Goal: Information Seeking & Learning: Learn about a topic

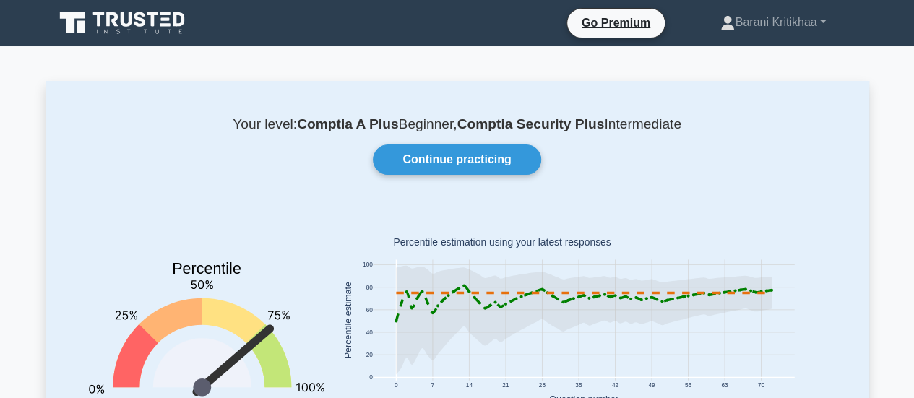
click at [107, 12] on icon at bounding box center [112, 19] width 12 height 14
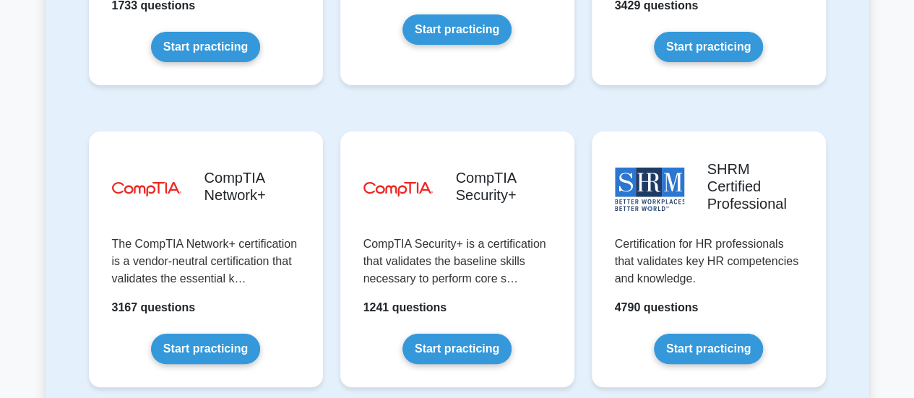
scroll to position [2750, 0]
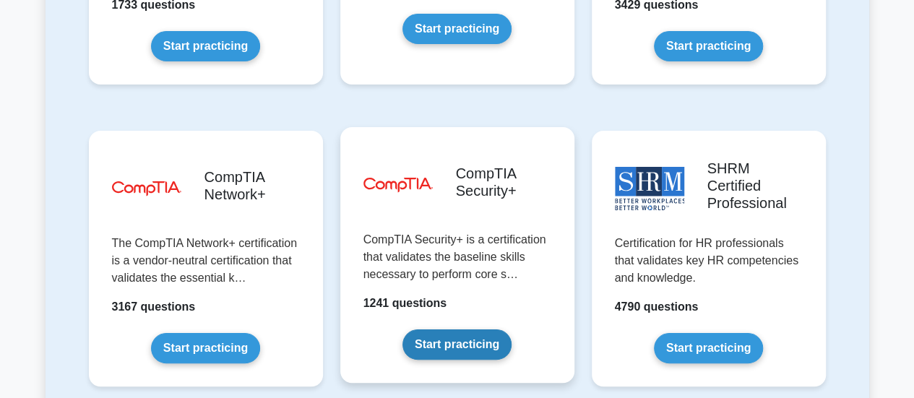
click at [477, 330] on link "Start practicing" at bounding box center [457, 345] width 109 height 30
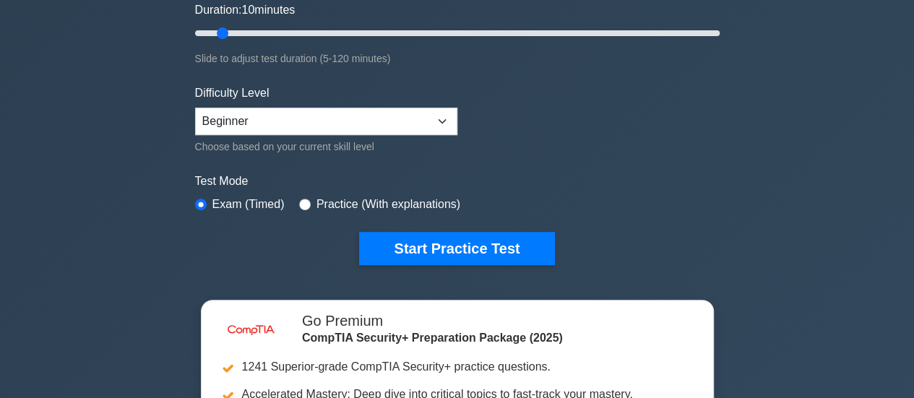
scroll to position [338, 0]
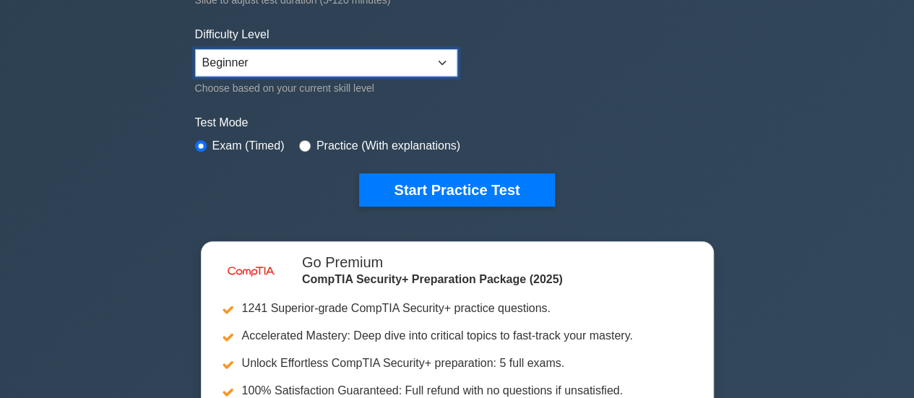
click at [416, 49] on select "Beginner Intermediate Expert" at bounding box center [326, 62] width 262 height 27
select select "expert"
click at [195, 49] on select "Beginner Intermediate Expert" at bounding box center [326, 62] width 262 height 27
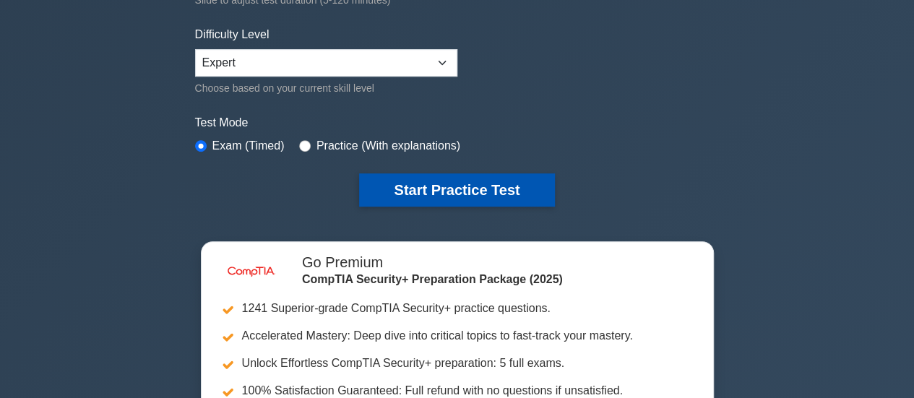
click at [465, 184] on button "Start Practice Test" at bounding box center [456, 189] width 195 height 33
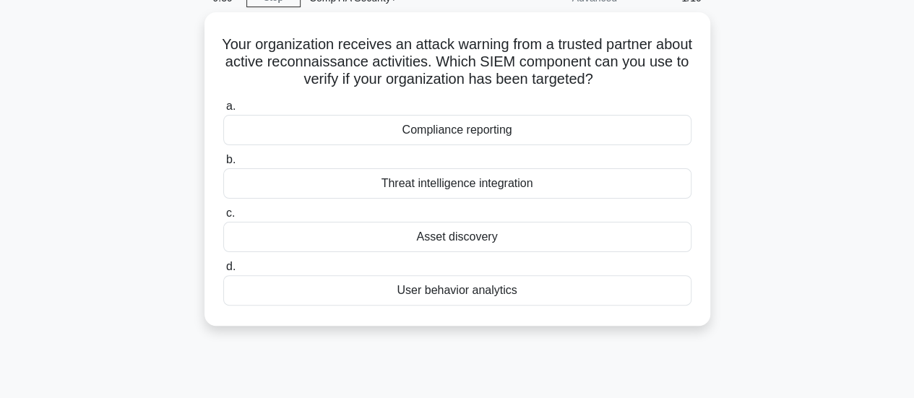
scroll to position [73, 0]
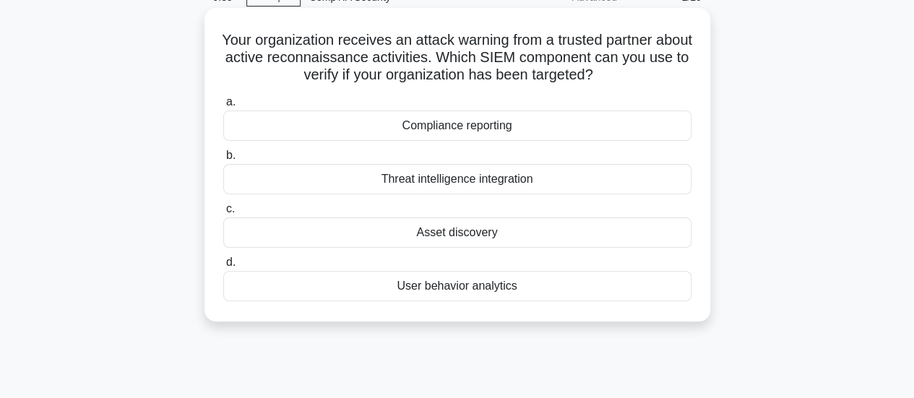
click at [515, 178] on div "Threat intelligence integration" at bounding box center [457, 179] width 468 height 30
click at [223, 160] on input "b. Threat intelligence integration" at bounding box center [223, 155] width 0 height 9
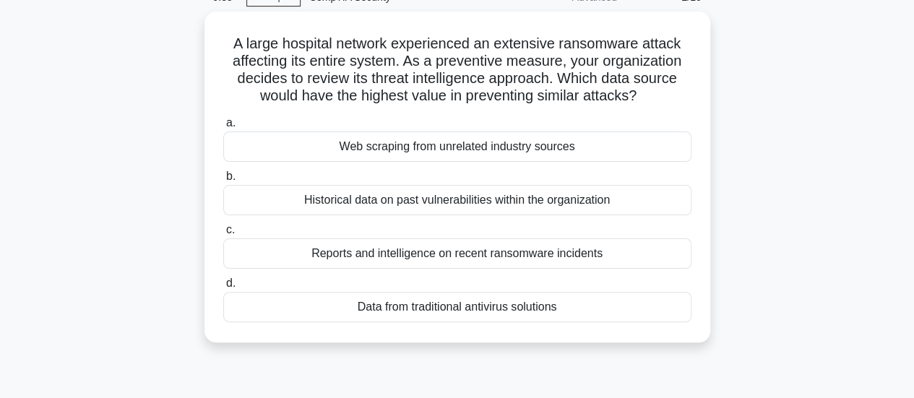
scroll to position [0, 0]
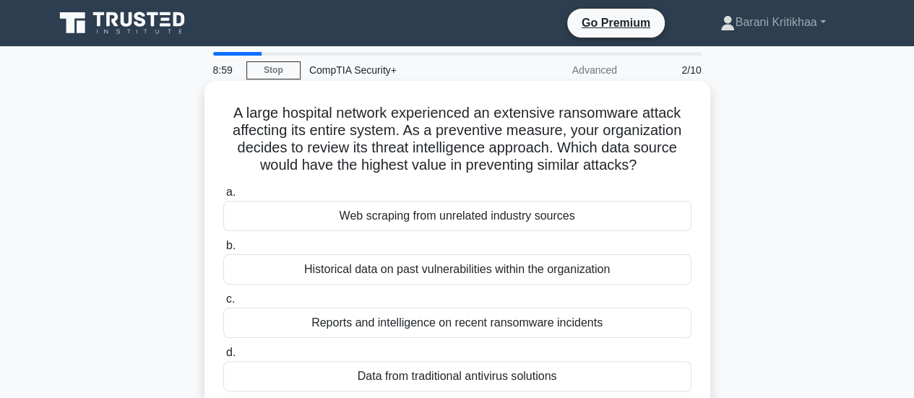
click at [347, 322] on div "Reports and intelligence on recent ransomware incidents" at bounding box center [457, 323] width 468 height 30
click at [223, 304] on input "c. Reports and intelligence on recent ransomware incidents" at bounding box center [223, 299] width 0 height 9
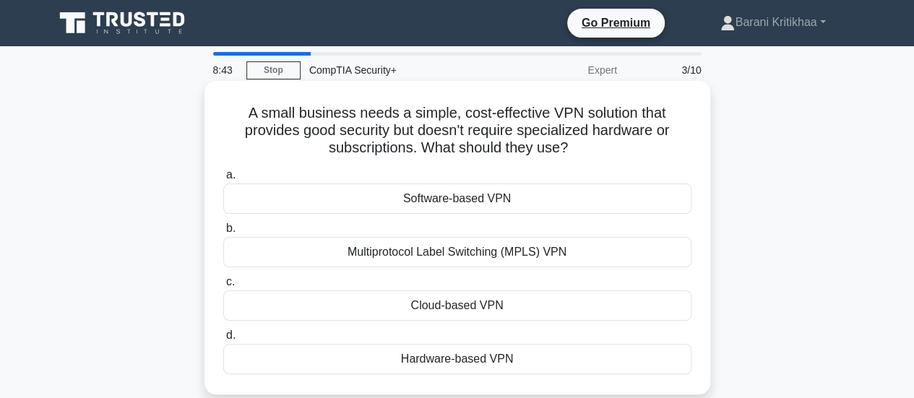
click at [472, 199] on div "Software-based VPN" at bounding box center [457, 199] width 468 height 30
click at [223, 180] on input "a. Software-based VPN" at bounding box center [223, 175] width 0 height 9
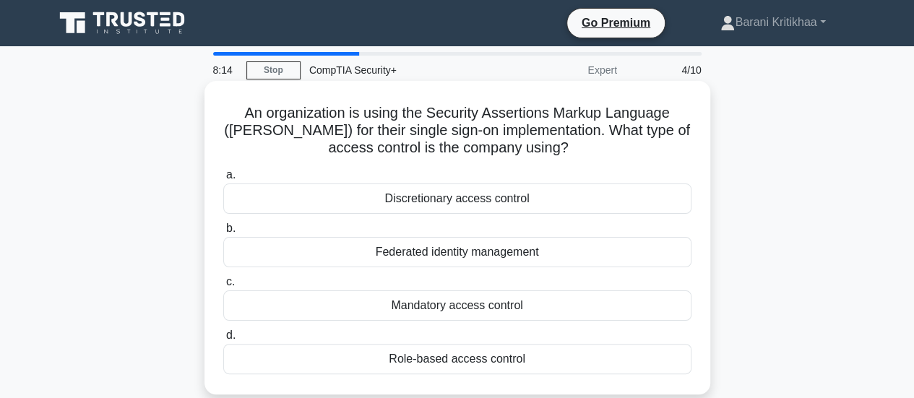
click at [461, 251] on div "Federated identity management" at bounding box center [457, 252] width 468 height 30
click at [223, 233] on input "b. Federated identity management" at bounding box center [223, 228] width 0 height 9
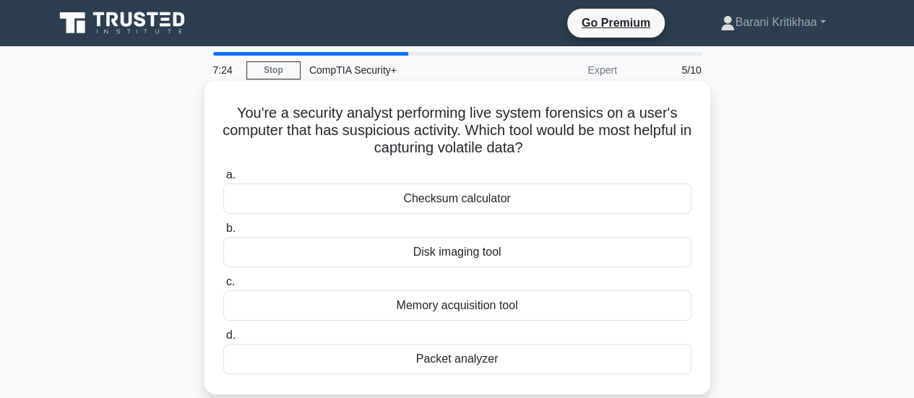
click at [454, 302] on div "Memory acquisition tool" at bounding box center [457, 306] width 468 height 30
click at [223, 287] on input "c. Memory acquisition tool" at bounding box center [223, 282] width 0 height 9
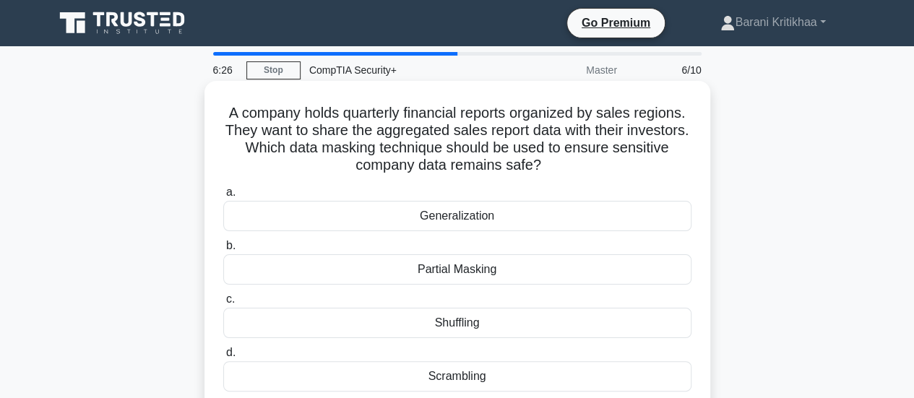
click at [450, 271] on div "Partial Masking" at bounding box center [457, 269] width 468 height 30
click at [223, 251] on input "b. Partial Masking" at bounding box center [223, 245] width 0 height 9
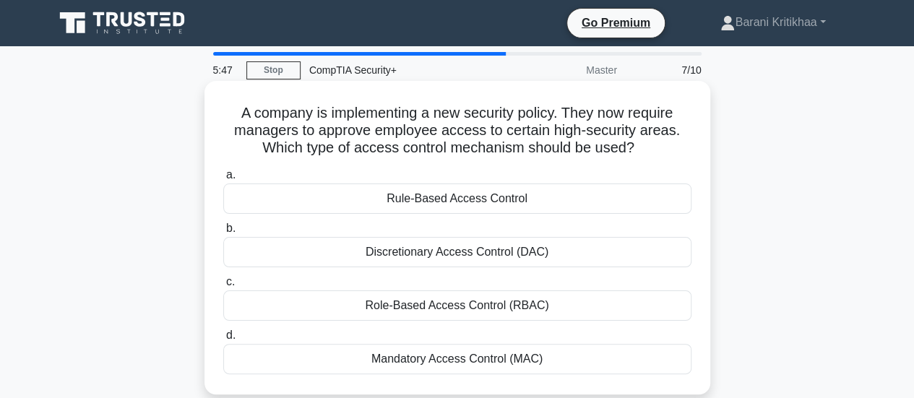
click at [444, 310] on div "Role-Based Access Control (RBAC)" at bounding box center [457, 306] width 468 height 30
click at [223, 287] on input "c. Role-Based Access Control (RBAC)" at bounding box center [223, 282] width 0 height 9
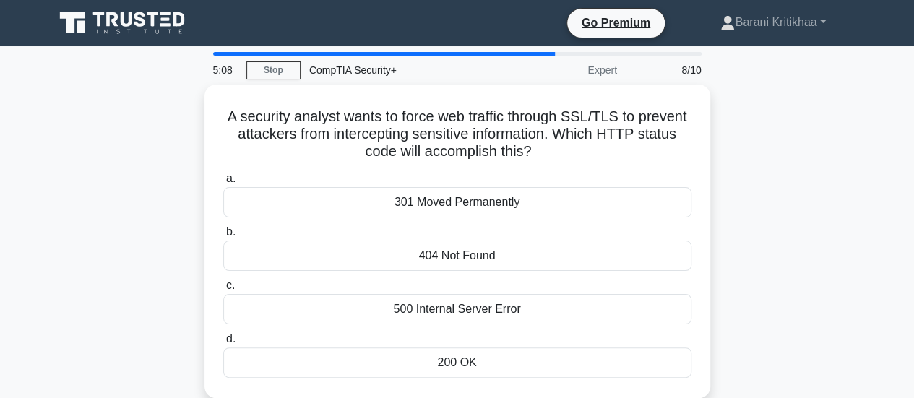
click at [444, 310] on div "500 Internal Server Error" at bounding box center [457, 309] width 468 height 30
click at [223, 291] on input "c. 500 Internal Server Error" at bounding box center [223, 285] width 0 height 9
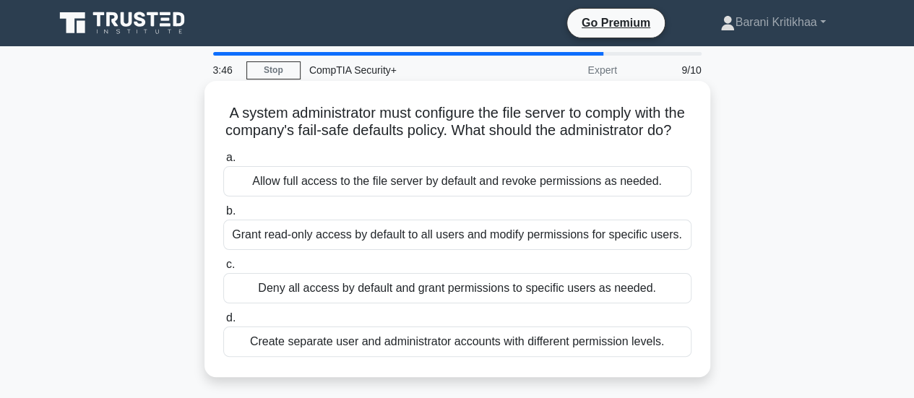
click at [375, 357] on div "Create separate user and administrator accounts with different permission level…" at bounding box center [457, 342] width 468 height 30
click at [223, 323] on input "d. Create separate user and administrator accounts with different permission le…" at bounding box center [223, 318] width 0 height 9
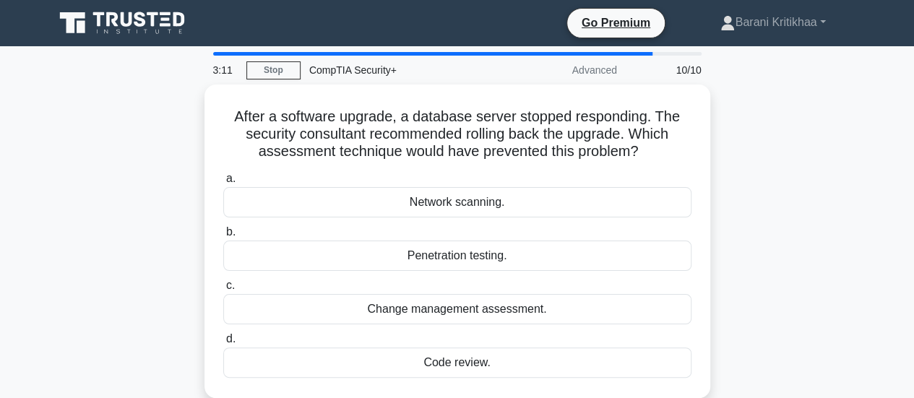
click at [375, 357] on div "Code review." at bounding box center [457, 363] width 468 height 30
click at [223, 344] on input "d. Code review." at bounding box center [223, 339] width 0 height 9
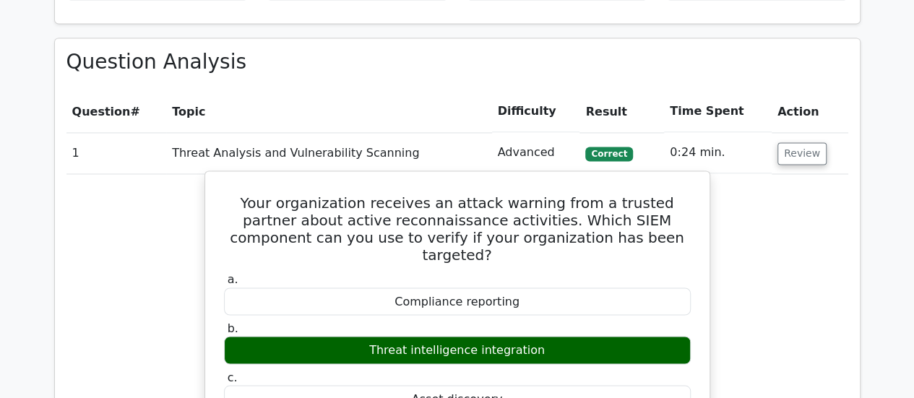
scroll to position [1099, 0]
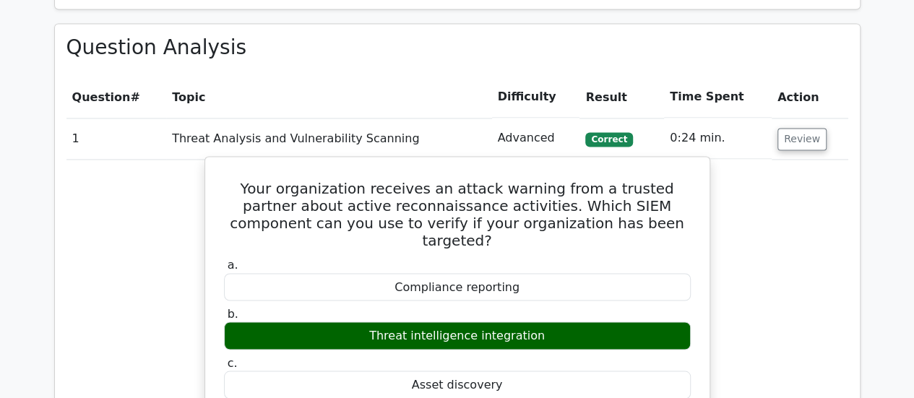
click at [704, 176] on div "Your organization receives an attack warning from a trusted partner about activ…" at bounding box center [458, 390] width 506 height 468
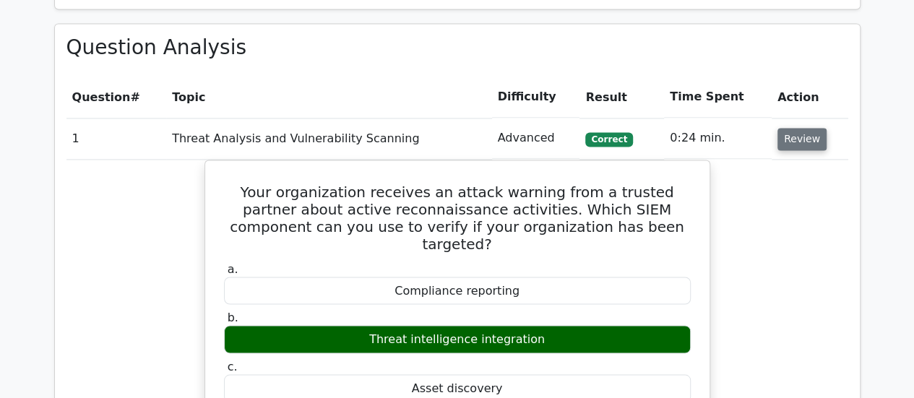
click at [792, 128] on button "Review" at bounding box center [802, 139] width 49 height 22
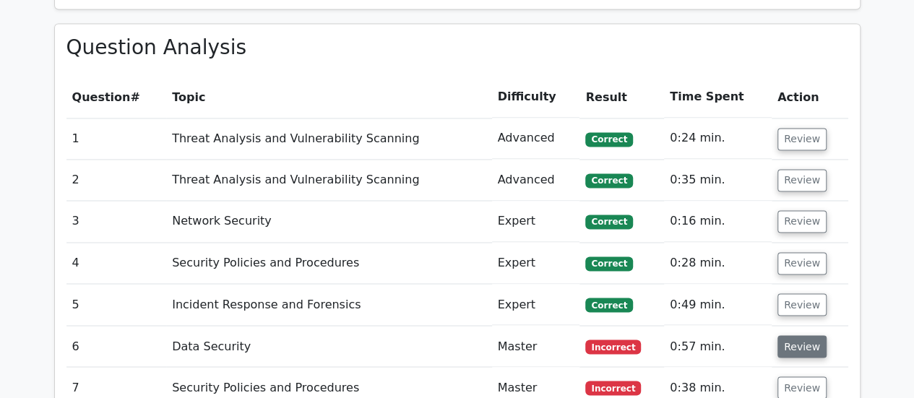
click at [799, 335] on button "Review" at bounding box center [802, 346] width 49 height 22
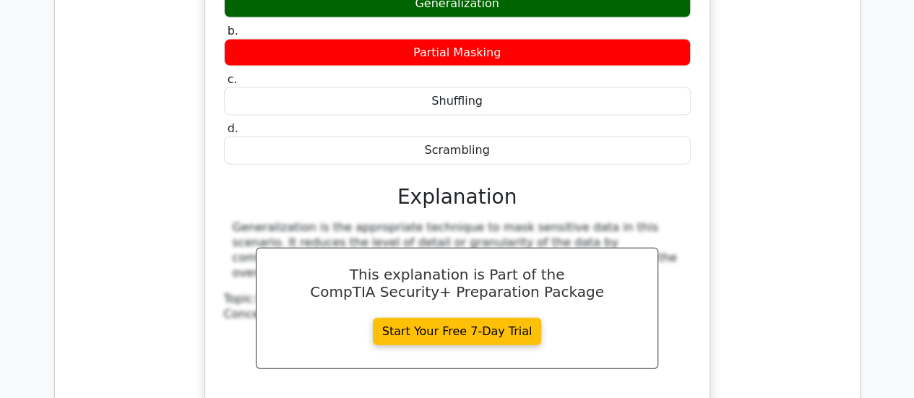
scroll to position [1608, 0]
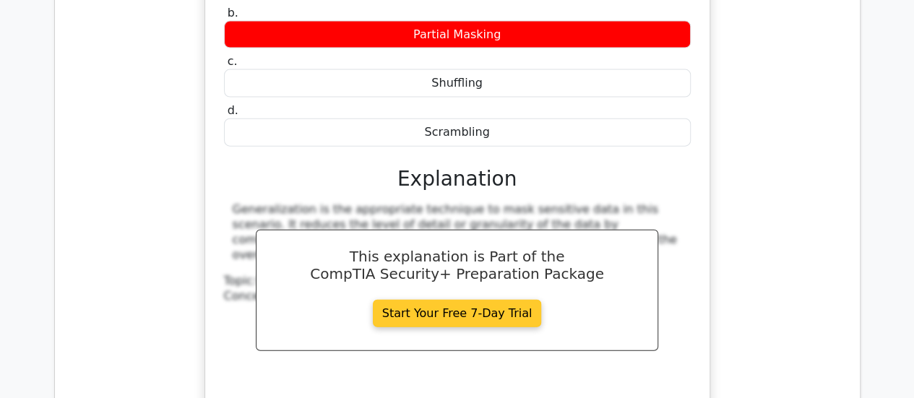
click at [502, 300] on link "Start Your Free 7-Day Trial" at bounding box center [457, 313] width 169 height 27
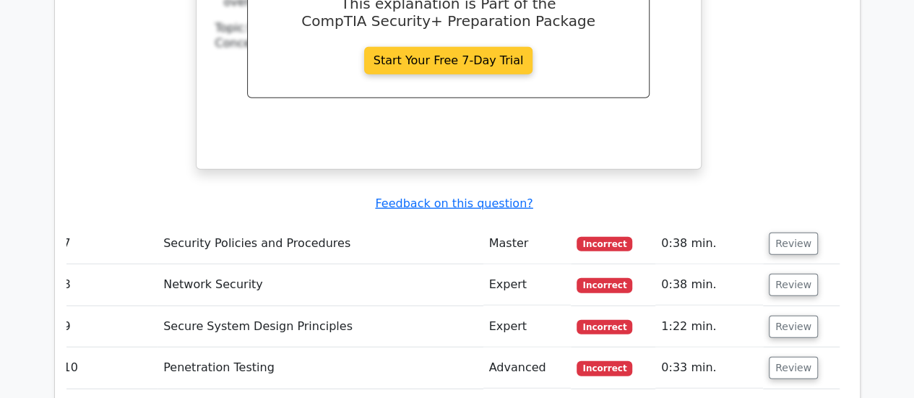
scroll to position [1862, 0]
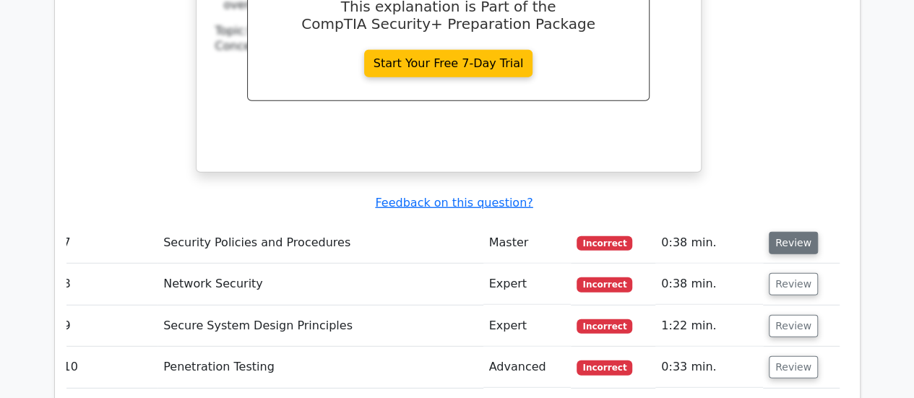
click at [772, 232] on button "Review" at bounding box center [793, 243] width 49 height 22
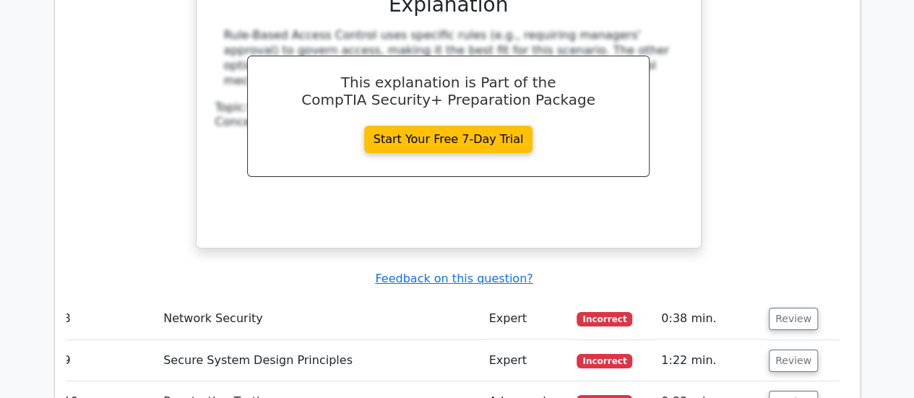
scroll to position [2448, 0]
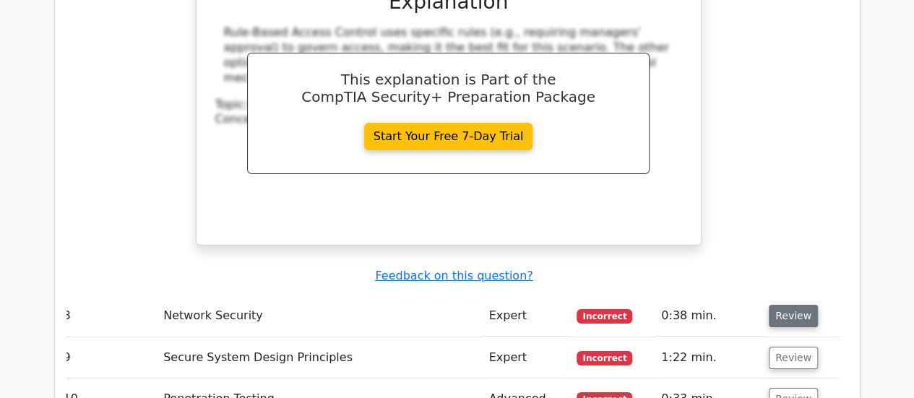
click at [785, 305] on button "Review" at bounding box center [793, 316] width 49 height 22
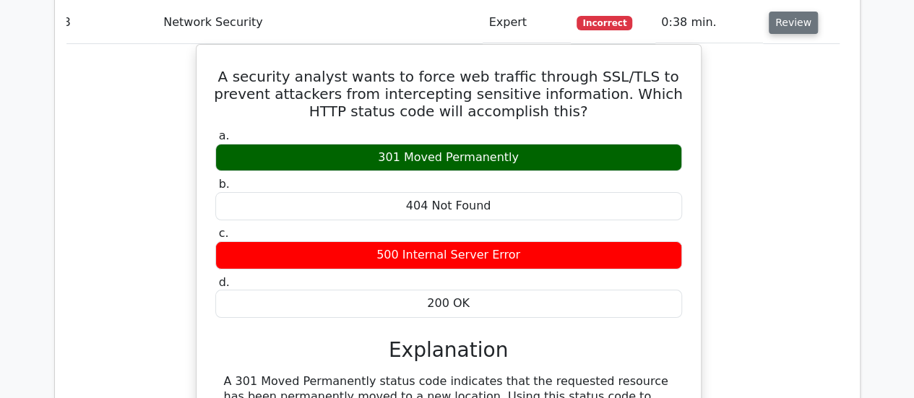
scroll to position [2742, 0]
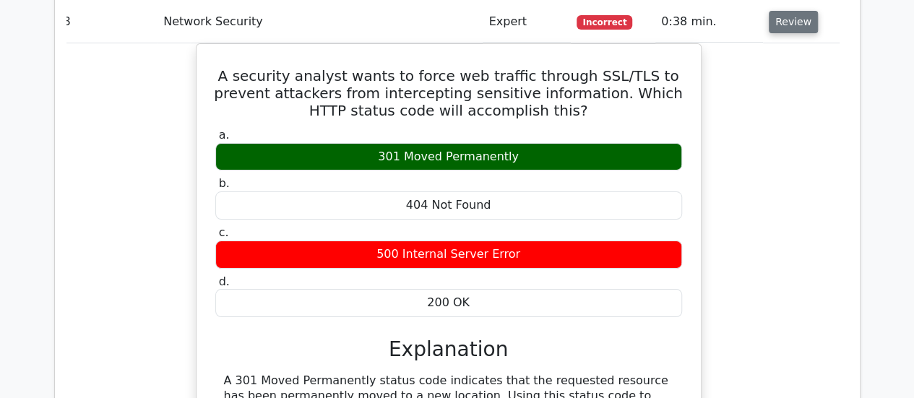
click at [785, 246] on div "A security analyst wants to force web traffic through SSL/TLS to prevent attack…" at bounding box center [449, 277] width 782 height 468
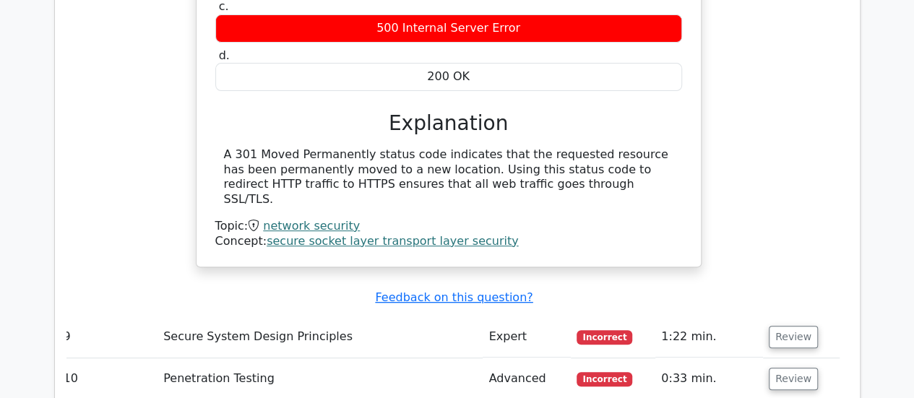
scroll to position [2967, 0]
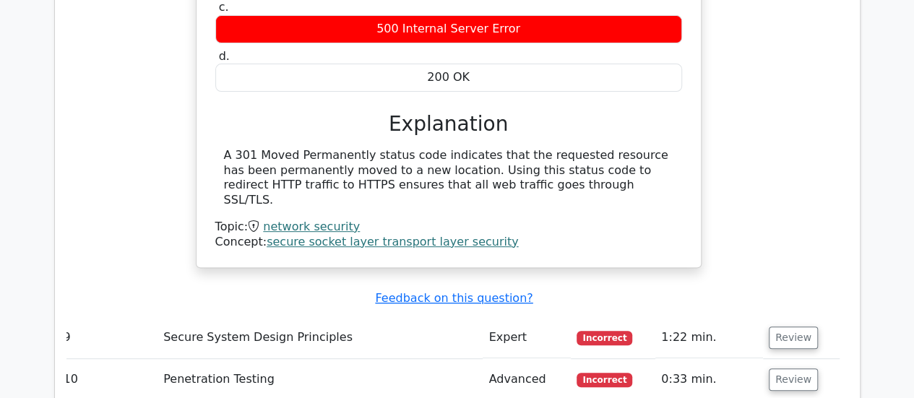
click at [785, 327] on button "Review" at bounding box center [793, 338] width 49 height 22
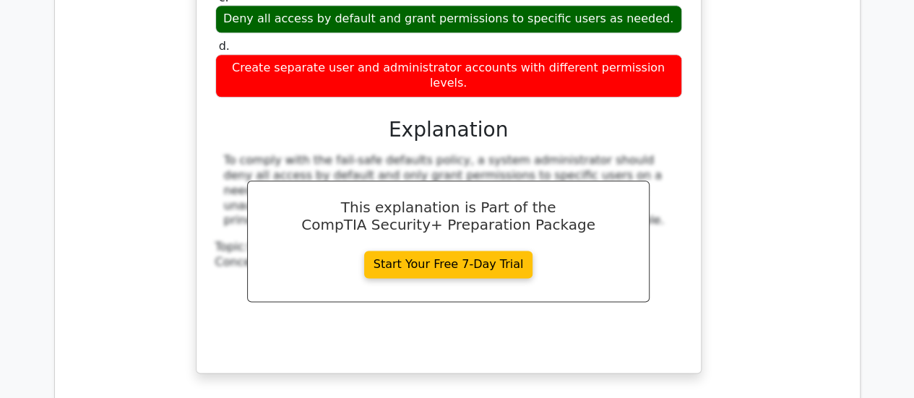
scroll to position [3550, 0]
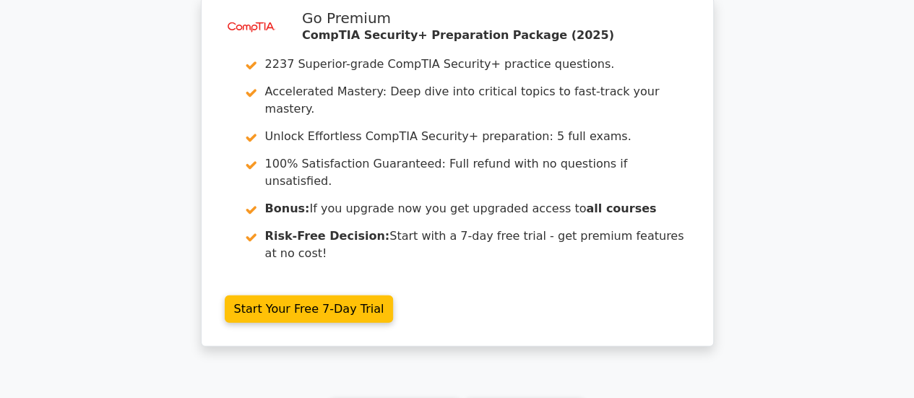
scroll to position [4739, 0]
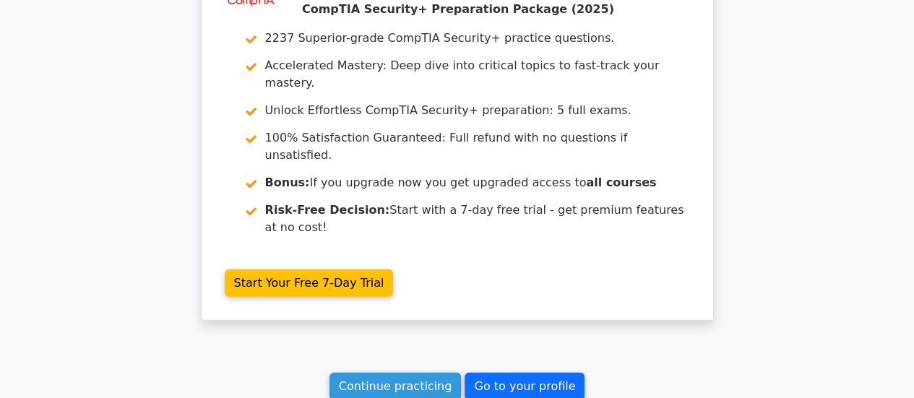
click at [520, 373] on link "Go to your profile" at bounding box center [525, 386] width 120 height 27
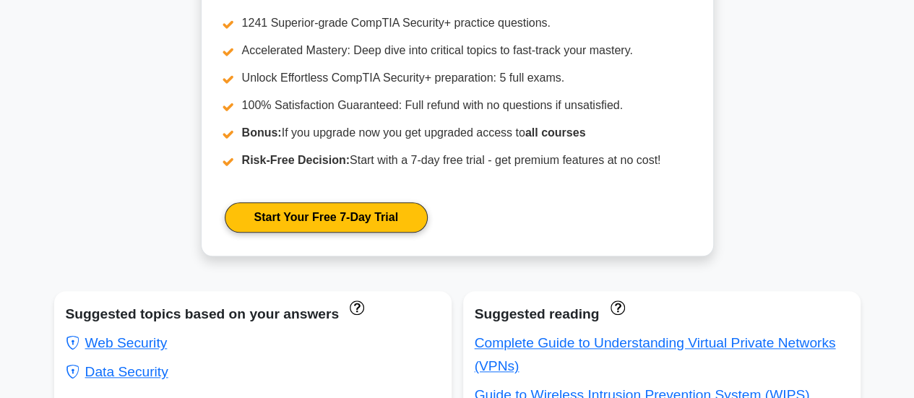
scroll to position [595, 0]
